Goal: Find specific page/section: Find specific page/section

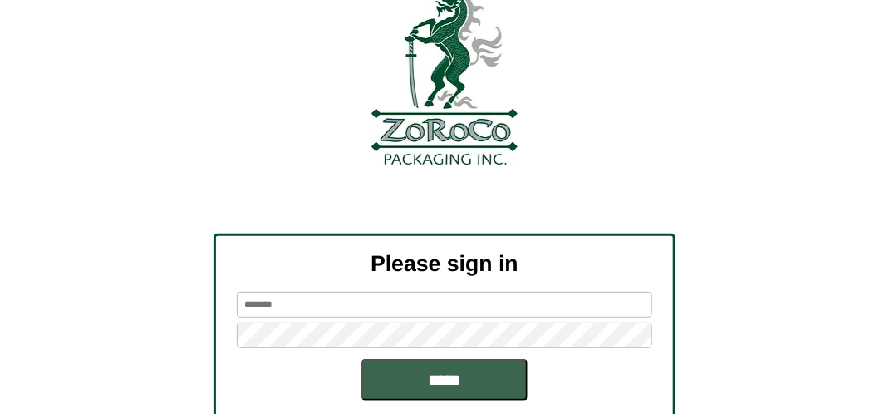
scroll to position [188, 0]
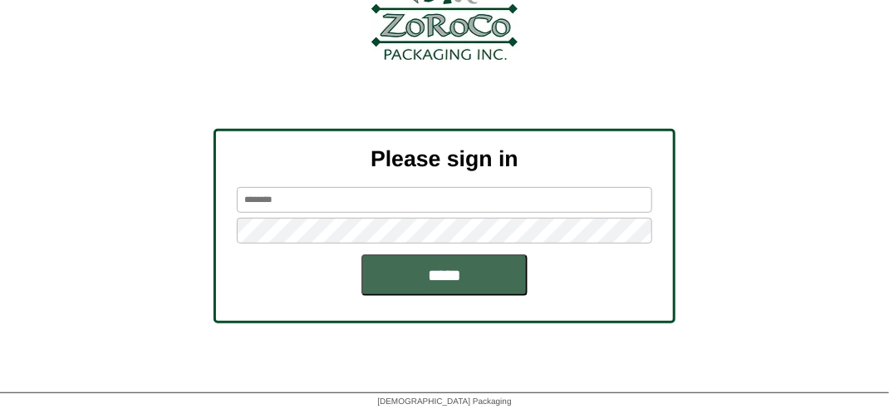
type input "*******"
click at [451, 278] on input "*****" at bounding box center [444, 275] width 166 height 42
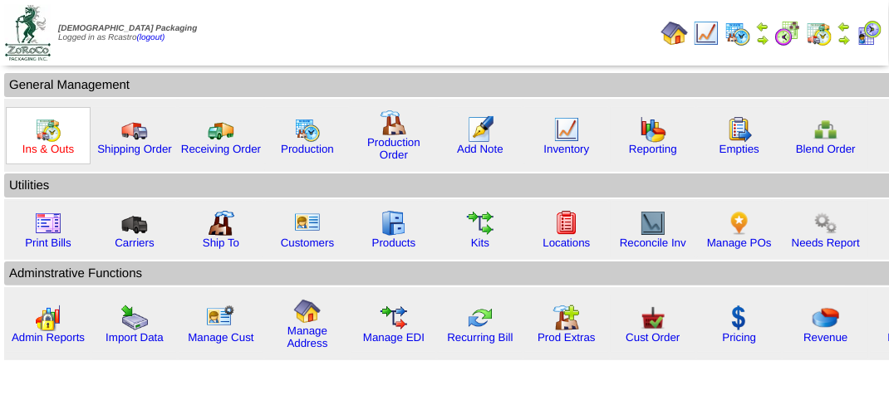
click at [43, 143] on link "Ins & Outs" at bounding box center [48, 149] width 52 height 12
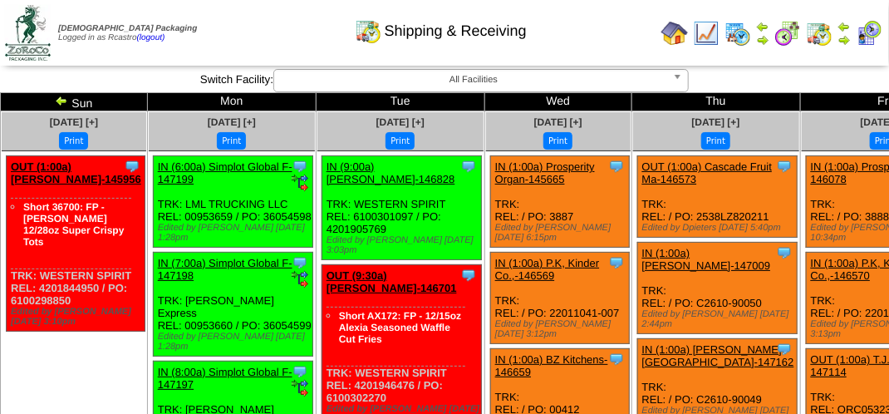
click at [865, 33] on img at bounding box center [869, 33] width 27 height 27
click at [299, 32] on div "Shipping & Receiving" at bounding box center [441, 25] width 508 height 46
click at [548, 42] on div "Shipping & Receiving" at bounding box center [441, 25] width 508 height 46
click at [321, 21] on div "Shipping & Receiving" at bounding box center [441, 25] width 508 height 46
click at [309, 31] on div "Shipping & Receiving" at bounding box center [441, 25] width 508 height 46
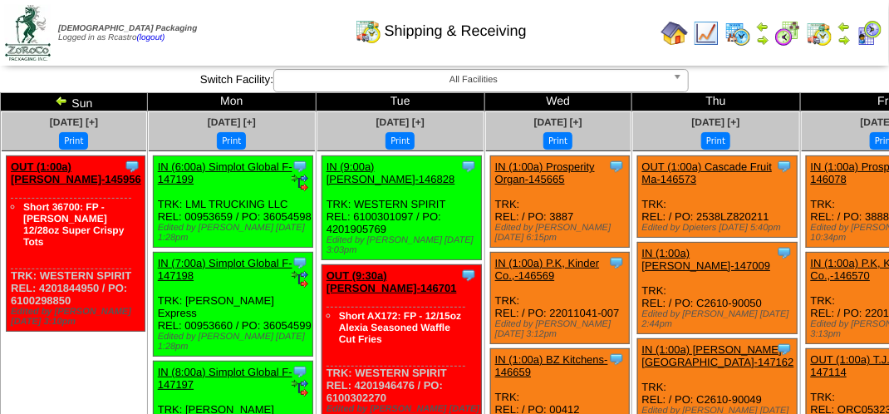
click at [578, 43] on div "Shipping & Receiving" at bounding box center [441, 25] width 508 height 46
click at [868, 38] on img at bounding box center [869, 33] width 27 height 27
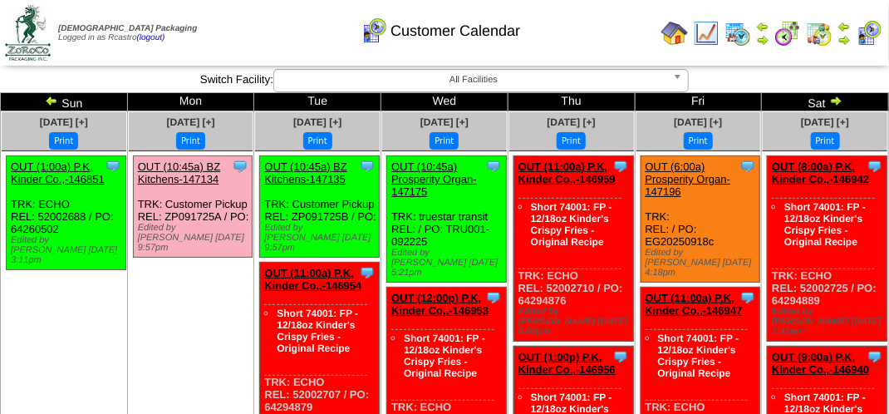
click at [302, 42] on div "Customer Calendar" at bounding box center [441, 25] width 508 height 46
click at [302, 41] on div "Customer Calendar" at bounding box center [441, 25] width 508 height 46
click at [302, 37] on div "Customer Calendar" at bounding box center [441, 25] width 508 height 46
drag, startPoint x: 273, startPoint y: 38, endPoint x: 282, endPoint y: 36, distance: 8.7
click at [275, 38] on div "Customer Calendar" at bounding box center [441, 25] width 508 height 46
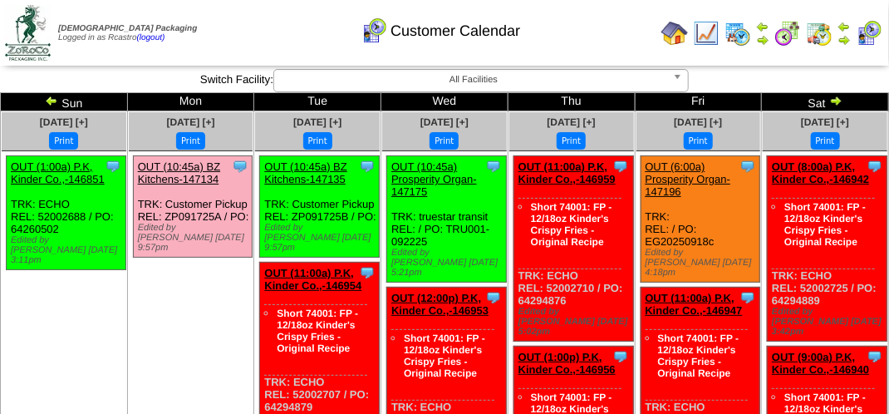
click at [282, 36] on div "Customer Calendar" at bounding box center [441, 25] width 508 height 46
click at [562, 41] on div "Customer Calendar" at bounding box center [441, 25] width 508 height 46
click at [277, 39] on div "Customer Calendar" at bounding box center [441, 25] width 508 height 46
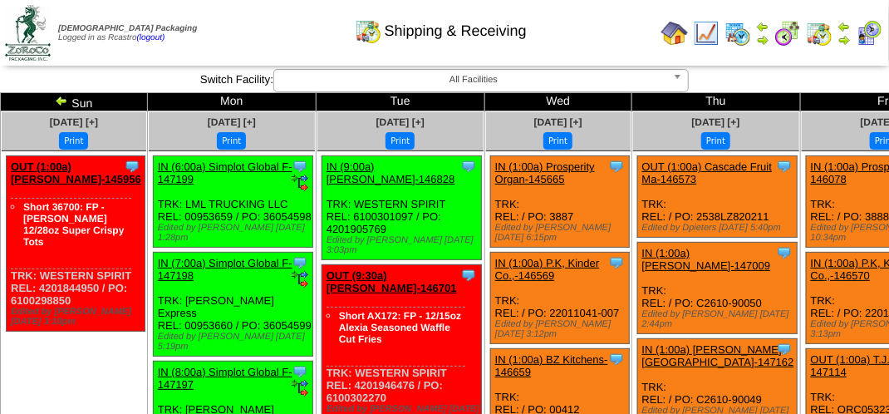
click at [651, 45] on div "Shipping & Receiving" at bounding box center [441, 25] width 508 height 46
click at [291, 42] on div "Shipping & Receiving" at bounding box center [441, 25] width 508 height 46
click at [260, 41] on div "Shipping & Receiving" at bounding box center [441, 25] width 508 height 46
click at [251, 26] on div "Shipping & Receiving" at bounding box center [441, 25] width 508 height 46
click at [316, 26] on div "Shipping & Receiving" at bounding box center [441, 25] width 508 height 46
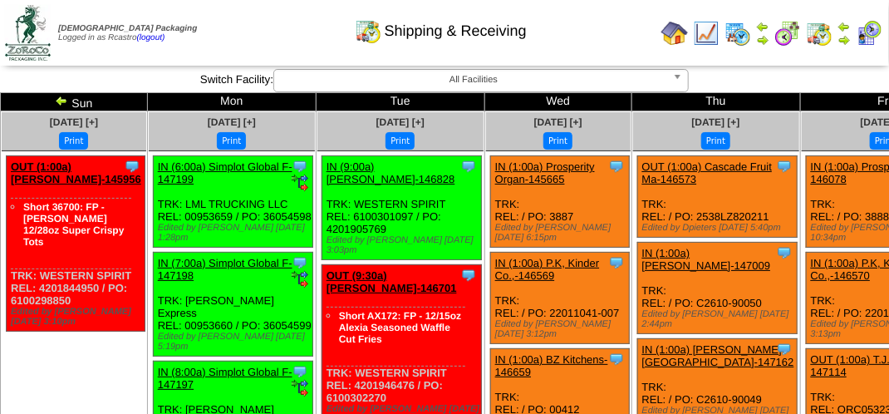
click at [275, 23] on div "Shipping & Receiving" at bounding box center [441, 25] width 508 height 46
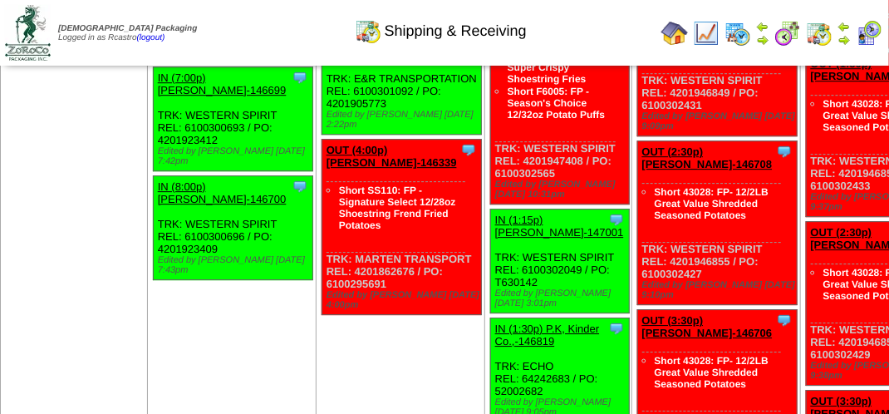
scroll to position [1745, 0]
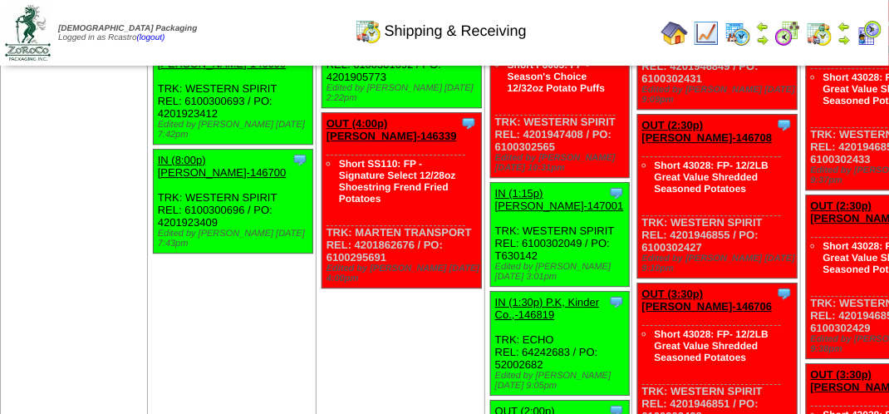
click at [351, 108] on div "Clone Item IN (3:30p) Lamb-Weston-146827 Lamb-Weston ScheduleID: 146827 30 TOTE…" at bounding box center [402, 56] width 160 height 104
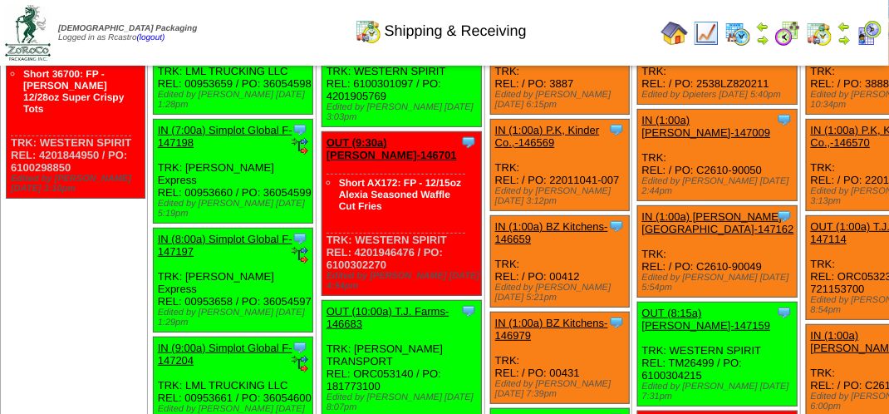
scroll to position [0, 0]
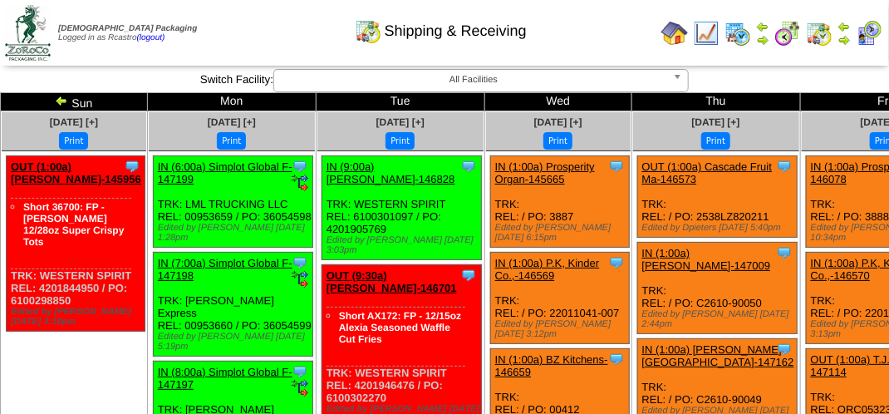
click at [299, 32] on div "Shipping & Receiving" at bounding box center [441, 25] width 508 height 46
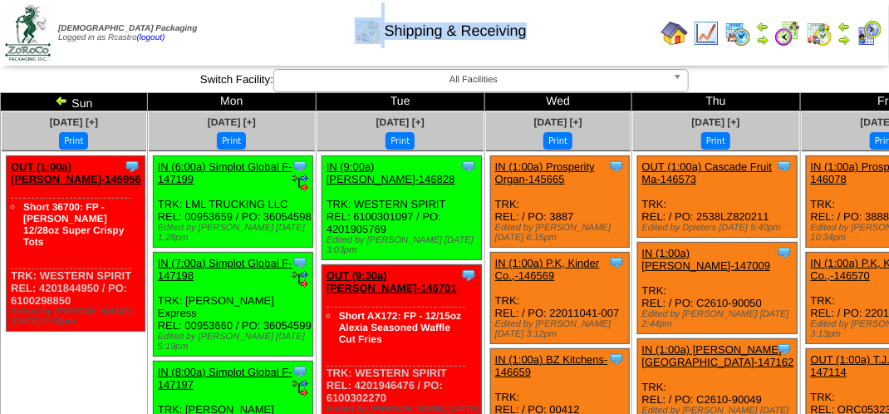
click at [299, 32] on div "Shipping & Receiving" at bounding box center [441, 25] width 508 height 46
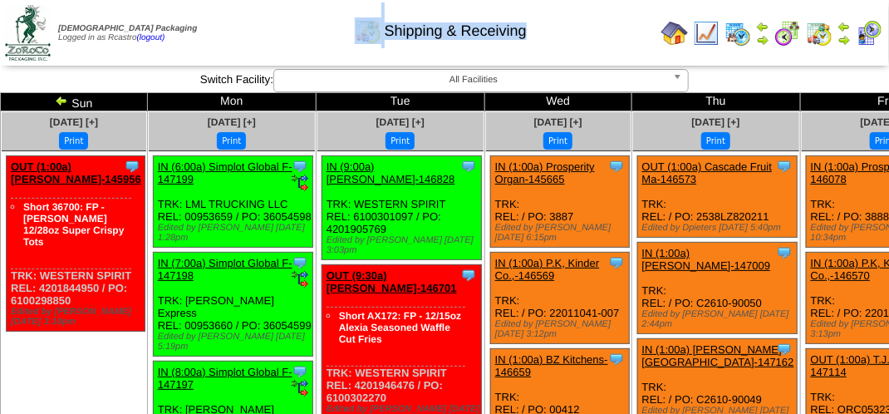
click at [254, 7] on div "Shipping & Receiving" at bounding box center [441, 25] width 508 height 46
click at [257, 17] on div "Shipping & Receiving" at bounding box center [441, 25] width 508 height 46
click at [249, 26] on div "Shipping & Receiving" at bounding box center [441, 25] width 508 height 46
click at [872, 31] on img at bounding box center [869, 33] width 27 height 27
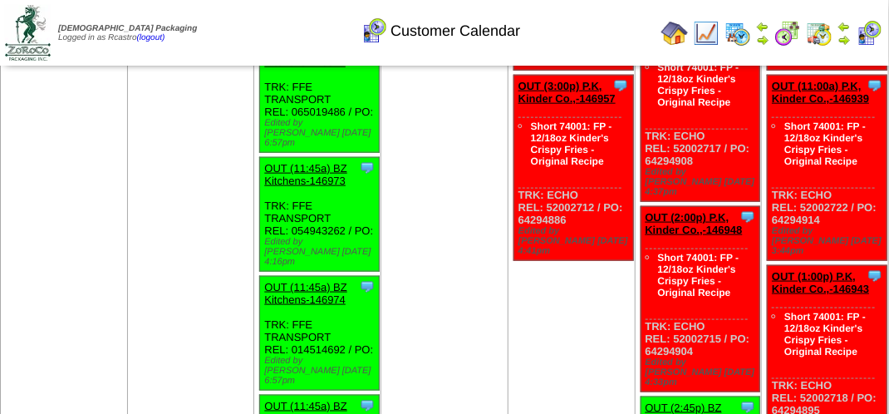
scroll to position [748, 0]
